Goal: Information Seeking & Learning: Learn about a topic

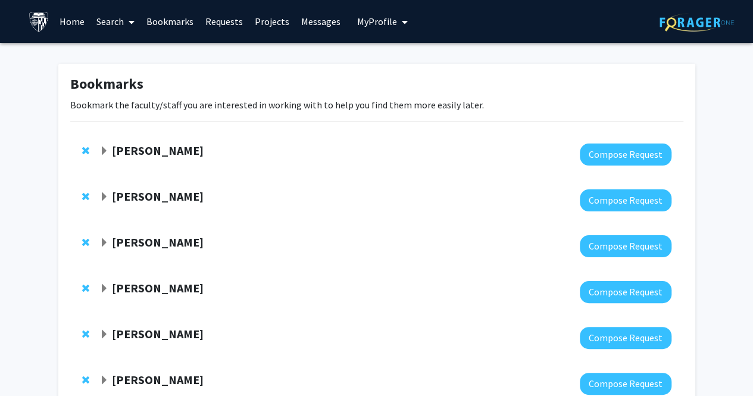
click at [229, 23] on link "Requests" at bounding box center [223, 22] width 49 height 42
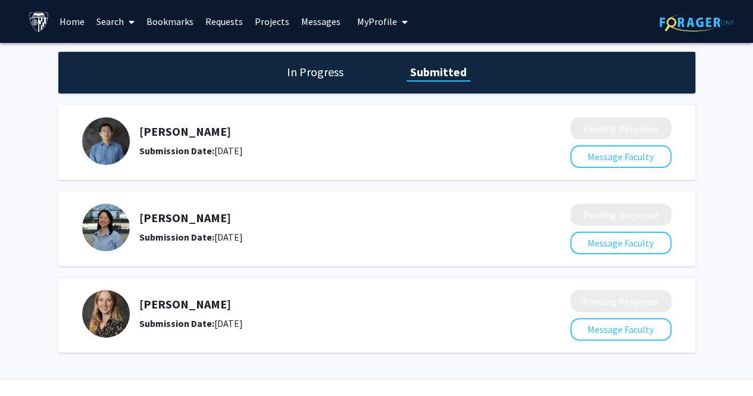
click at [172, 304] on h5 "[PERSON_NAME]" at bounding box center [323, 304] width 368 height 14
click at [118, 33] on link "Search" at bounding box center [115, 22] width 50 height 42
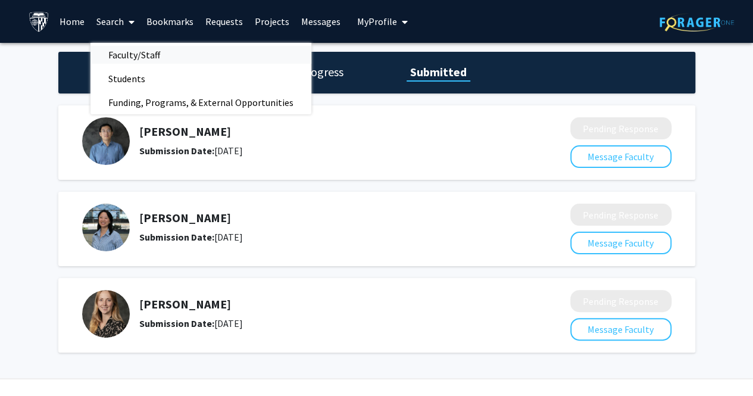
click at [120, 54] on span "Faculty/Staff" at bounding box center [134, 55] width 88 height 24
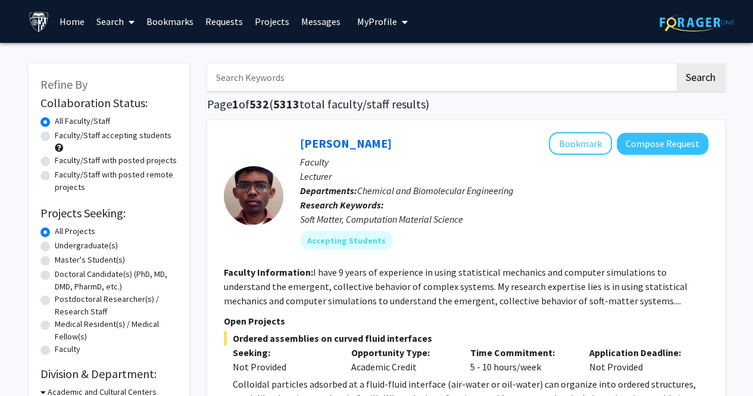
click at [567, 79] on input "Search Keywords" at bounding box center [440, 77] width 467 height 27
type input "[PERSON_NAME]"
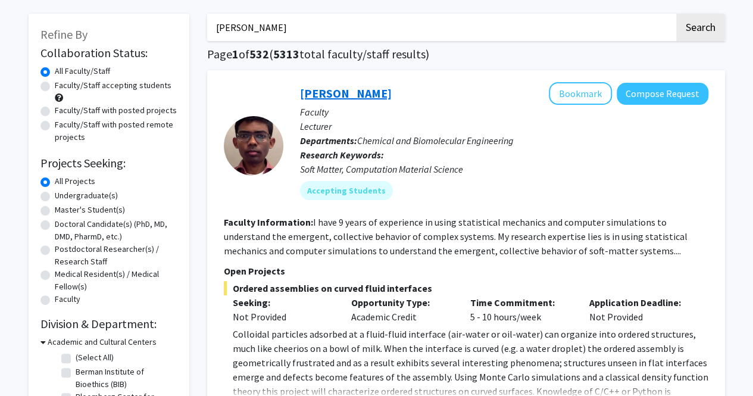
scroll to position [52, 0]
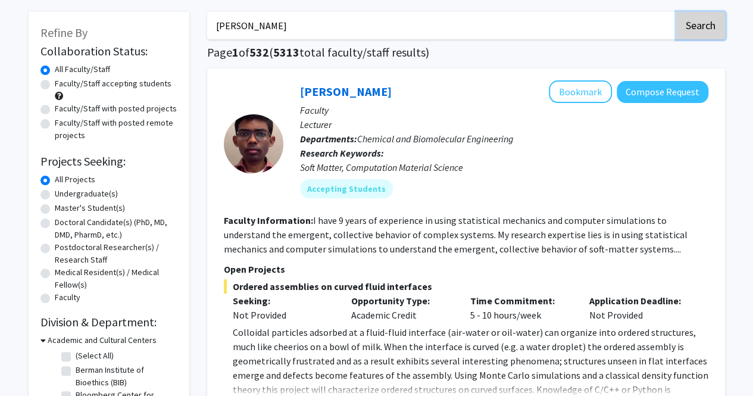
click at [700, 20] on button "Search" at bounding box center [700, 25] width 49 height 27
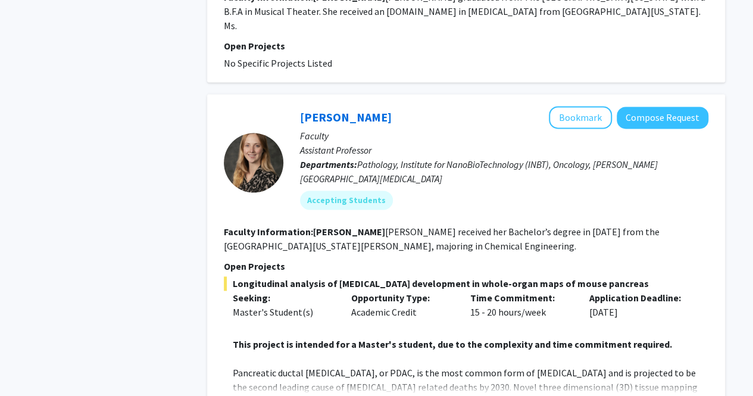
scroll to position [830, 0]
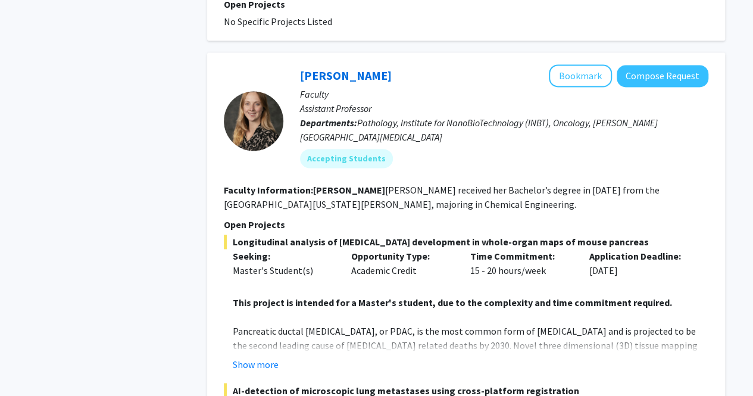
click at [397, 198] on fg-search-faculty "[PERSON_NAME] Bookmark Compose Request Faculty Assistant Professor Departments:…" at bounding box center [466, 365] width 485 height 603
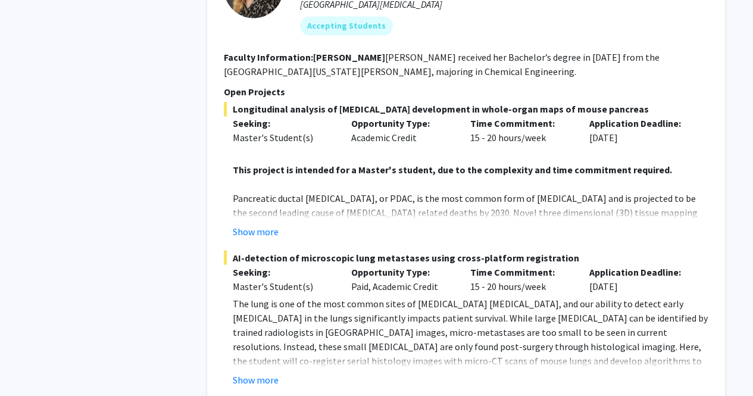
scroll to position [1000, 0]
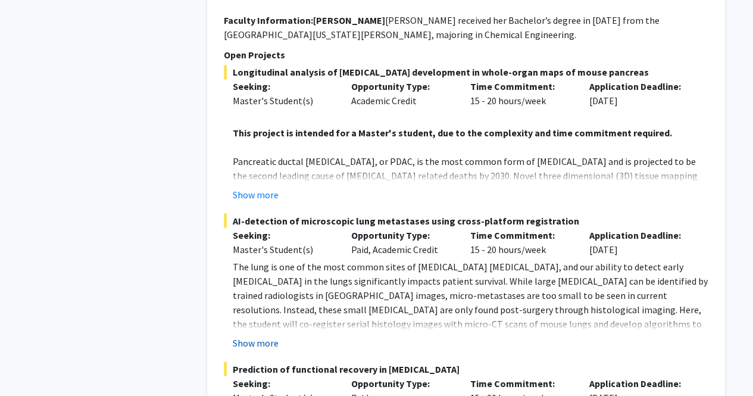
click at [251, 335] on button "Show more" at bounding box center [256, 342] width 46 height 14
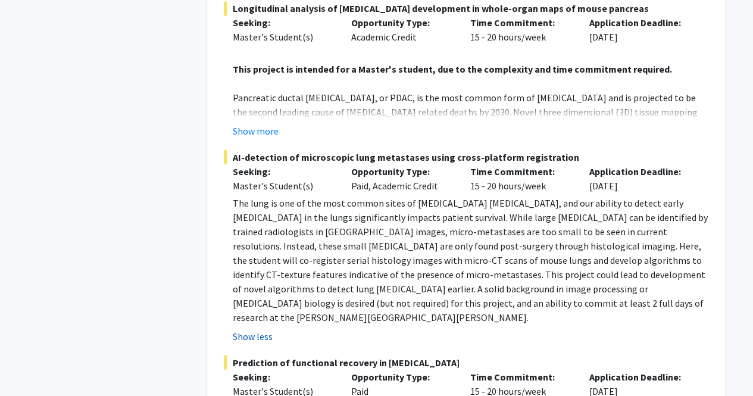
scroll to position [1087, 0]
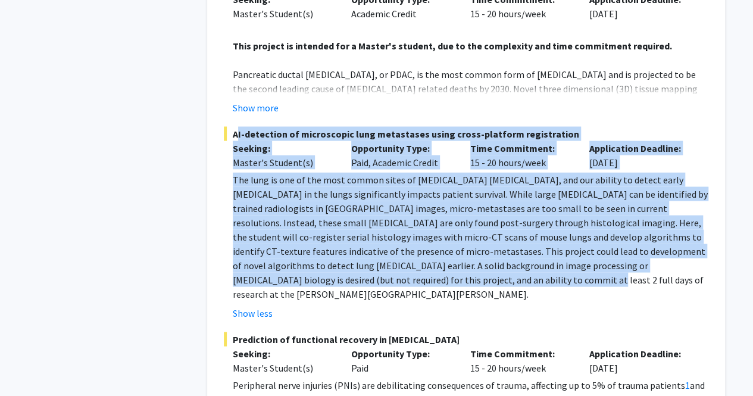
drag, startPoint x: 374, startPoint y: 271, endPoint x: 230, endPoint y: 115, distance: 212.4
click at [230, 126] on div "AI-detection of microscopic lung metastases using cross-platform registration S…" at bounding box center [466, 222] width 485 height 193
copy div "AI-detection of microscopic lung metastases using cross-platform registration S…"
click at [460, 126] on span "AI-detection of microscopic lung metastases using cross-platform registration" at bounding box center [466, 133] width 485 height 14
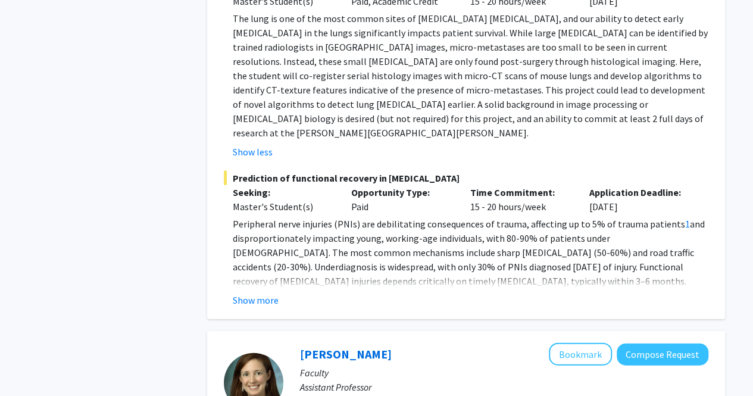
scroll to position [1256, 0]
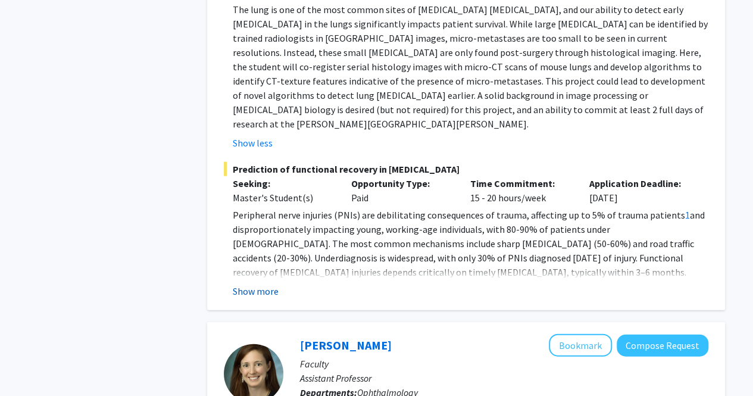
click at [246, 284] on button "Show more" at bounding box center [256, 291] width 46 height 14
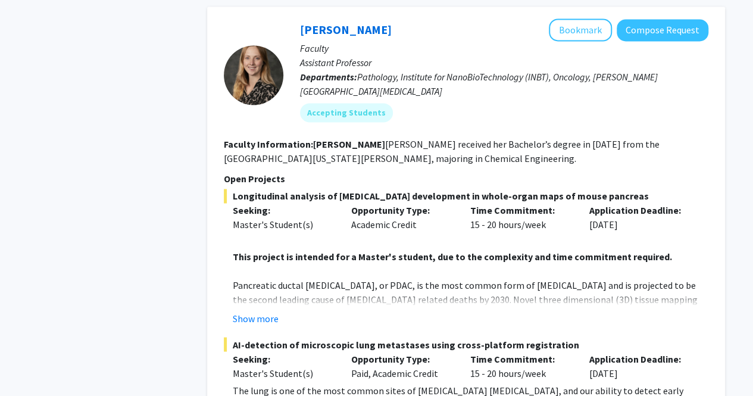
scroll to position [838, 0]
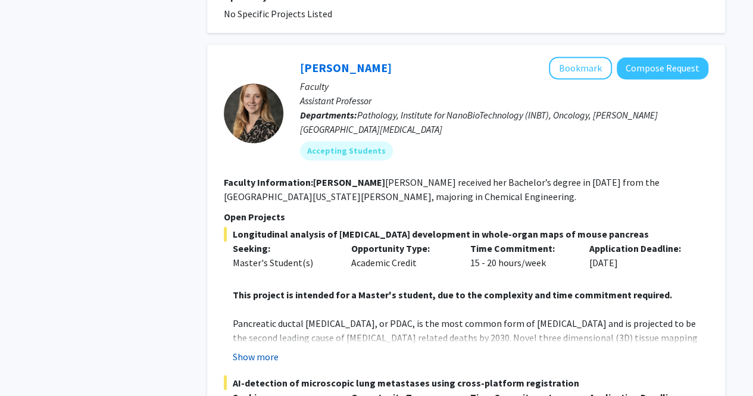
click at [251, 349] on button "Show more" at bounding box center [256, 356] width 46 height 14
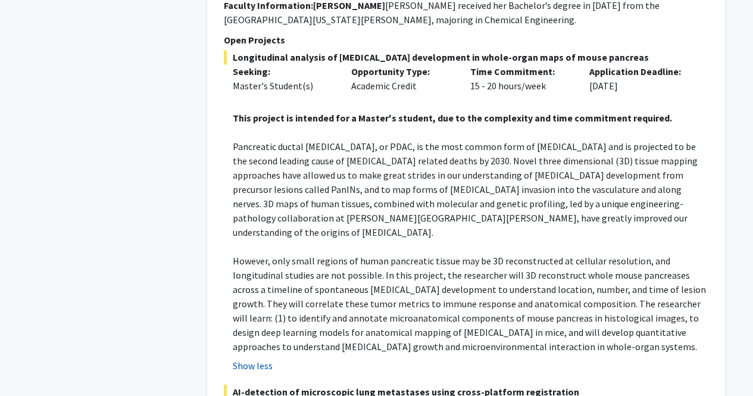
scroll to position [1013, 0]
